Goal: Task Accomplishment & Management: Use online tool/utility

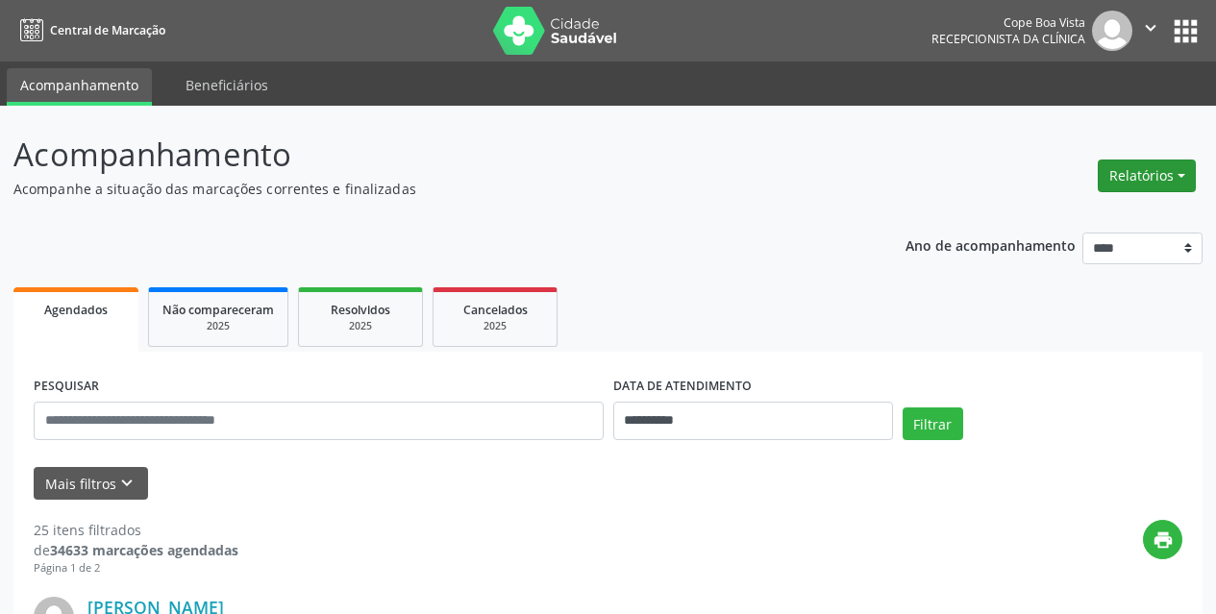
click at [1130, 182] on button "Relatórios" at bounding box center [1147, 176] width 98 height 33
click at [1059, 207] on link "Agendamentos" at bounding box center [1093, 217] width 207 height 27
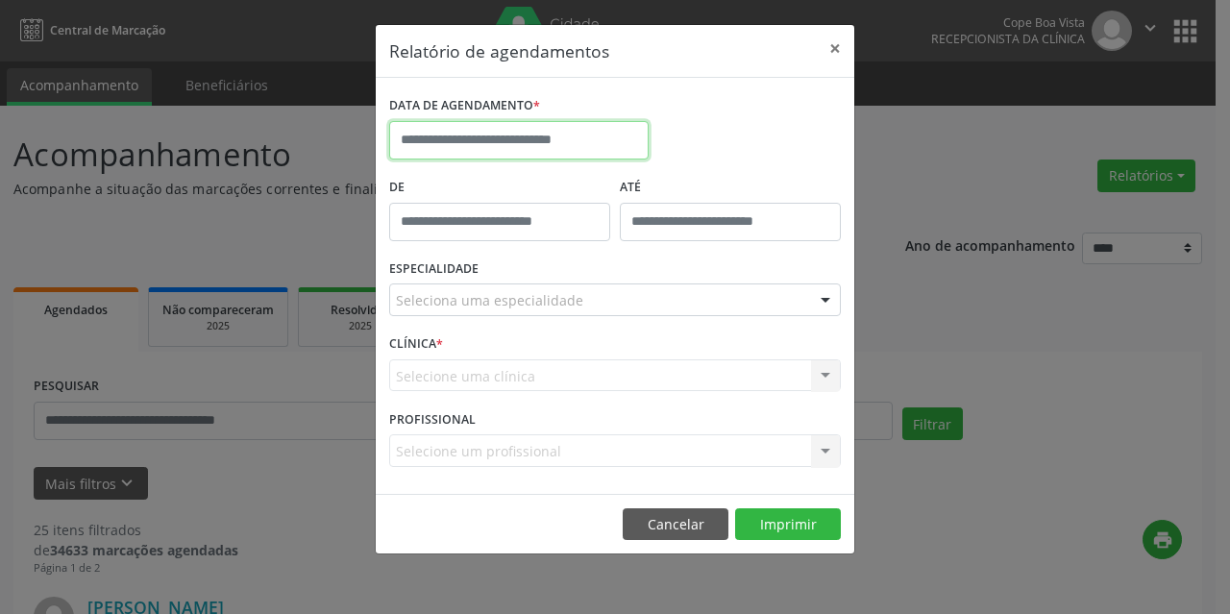
click at [512, 145] on input "text" at bounding box center [519, 140] width 260 height 38
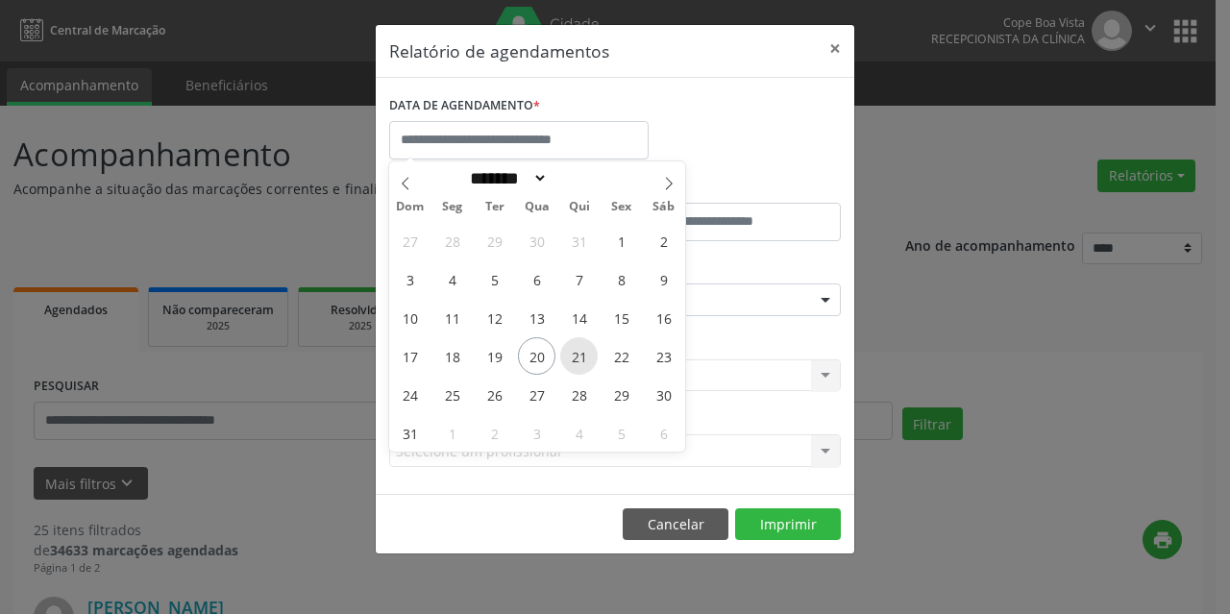
click at [582, 348] on span "21" at bounding box center [578, 355] width 37 height 37
type input "**********"
click at [582, 348] on span "21" at bounding box center [578, 355] width 37 height 37
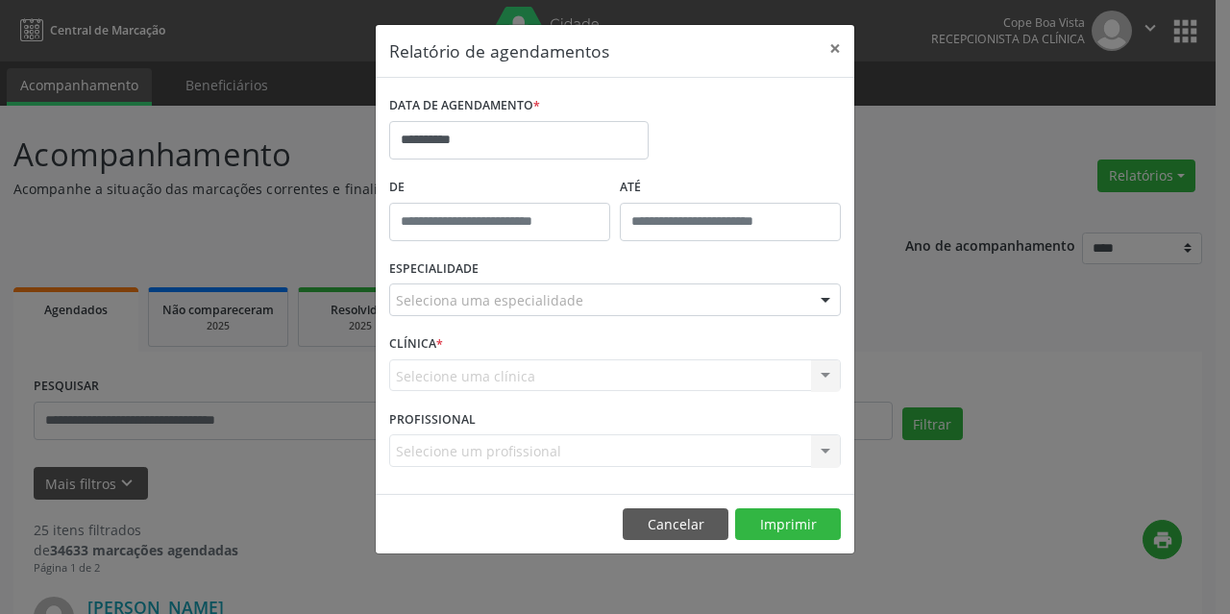
drag, startPoint x: 628, startPoint y: 367, endPoint x: 726, endPoint y: 314, distance: 111.4
click at [726, 314] on form "**********" at bounding box center [615, 285] width 452 height 389
click at [604, 443] on div "Selecione um profissional Nenhum resultado encontrado para: " " Não há nenhuma …" at bounding box center [615, 450] width 452 height 33
click at [590, 296] on div "Seleciona uma especialidade" at bounding box center [615, 300] width 452 height 33
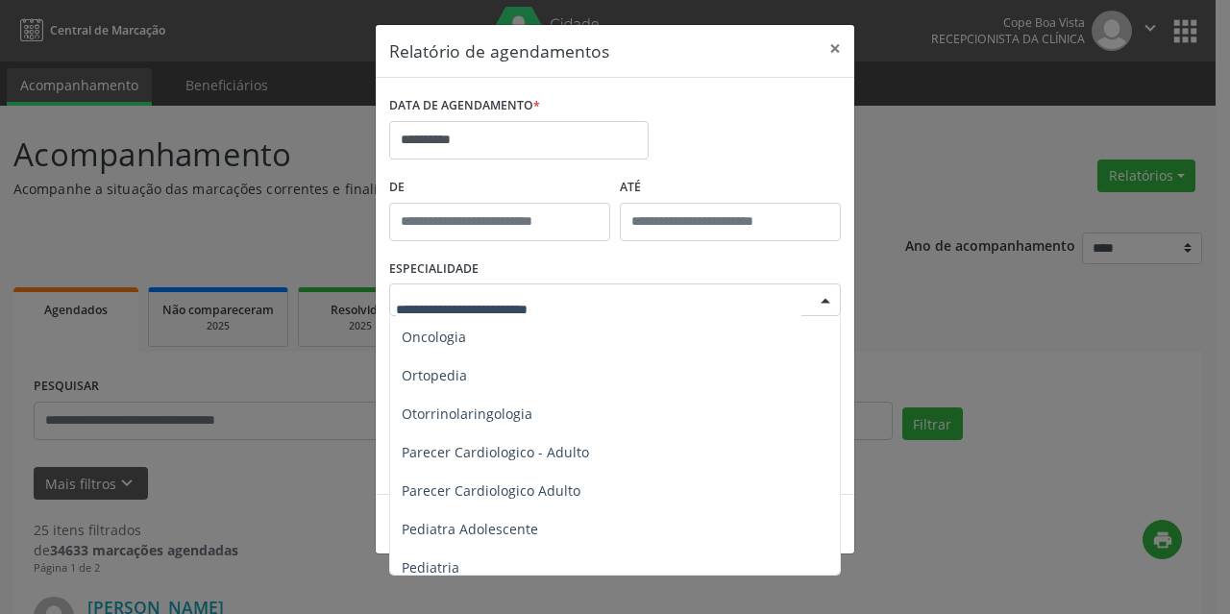
scroll to position [2691, 0]
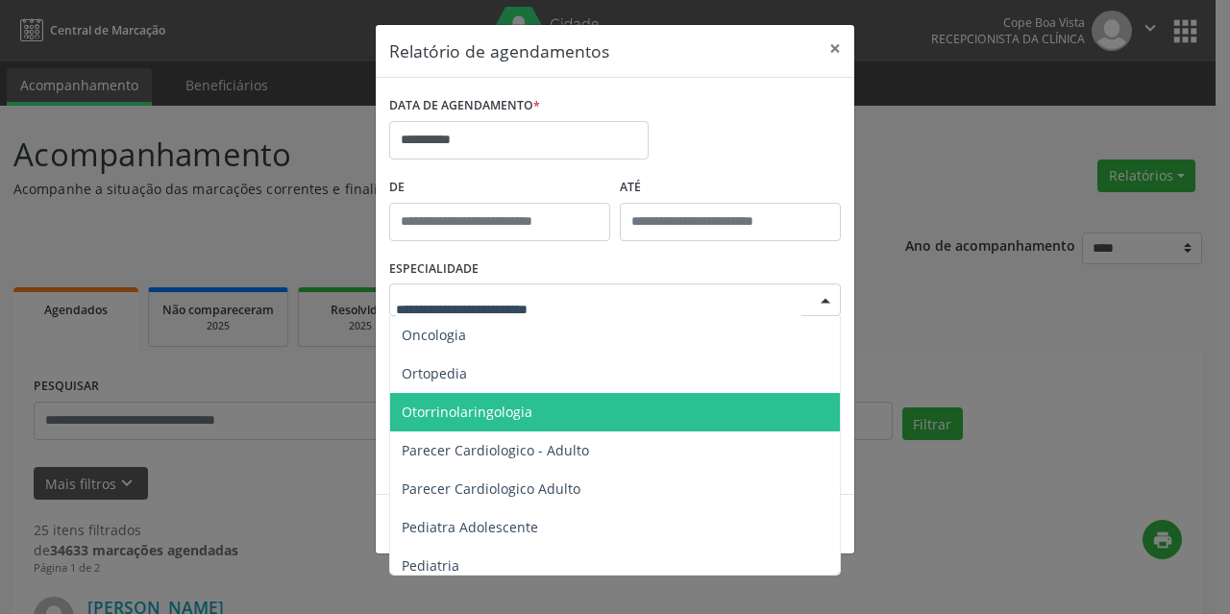
click at [513, 414] on span "Otorrinolaringologia" at bounding box center [467, 412] width 131 height 18
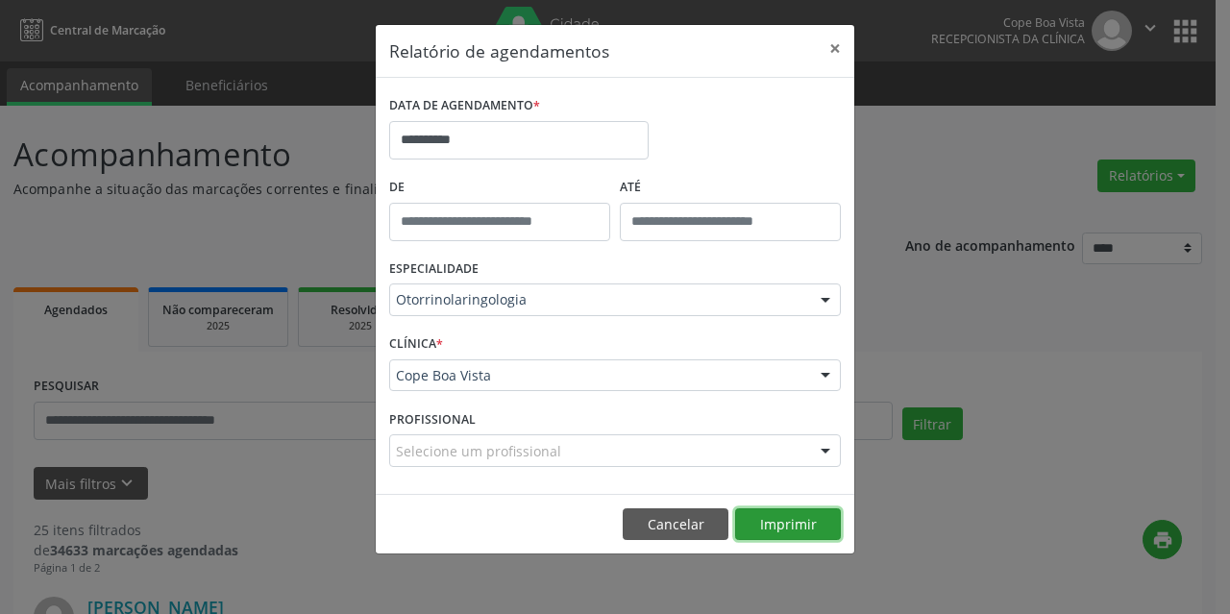
click at [801, 527] on button "Imprimir" at bounding box center [788, 524] width 106 height 33
